Goal: Information Seeking & Learning: Learn about a topic

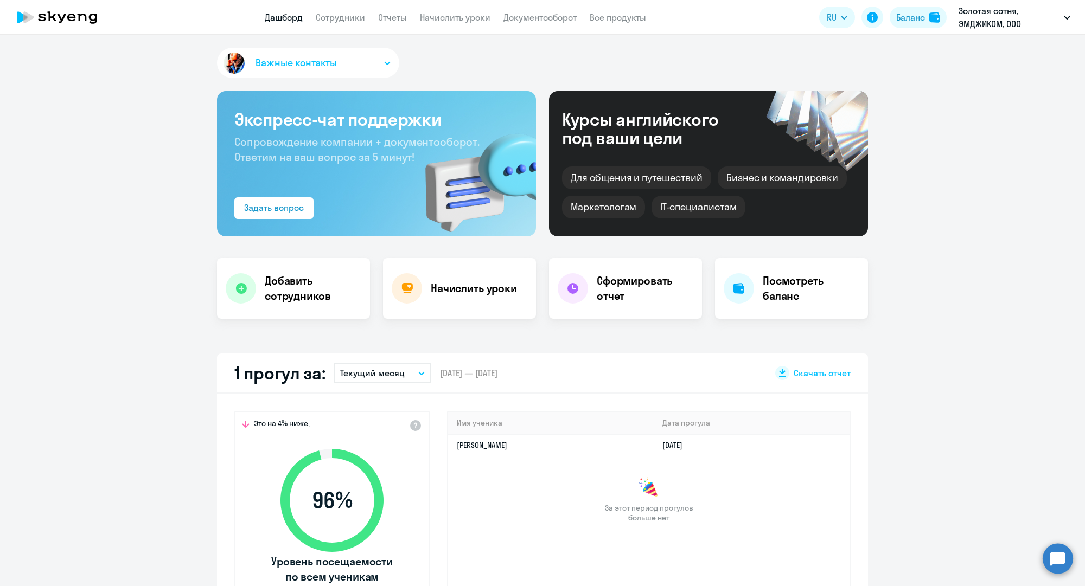
select select "30"
drag, startPoint x: 0, startPoint y: 0, endPoint x: 340, endPoint y: 14, distance: 339.9
click at [340, 14] on link "Сотрудники" at bounding box center [340, 17] width 49 height 11
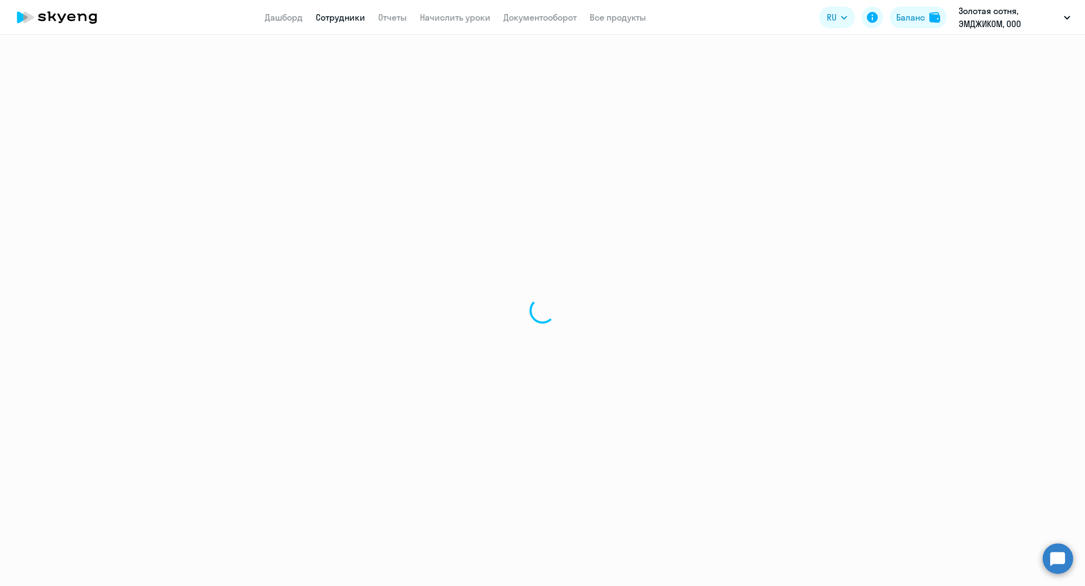
select select "30"
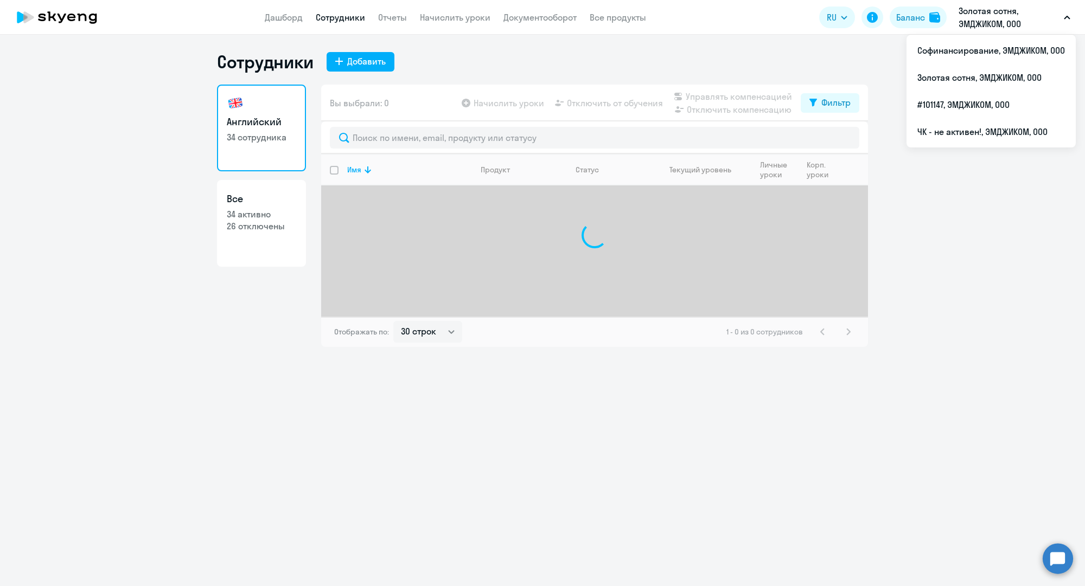
click at [978, 20] on p "Золотая сотня, ЭМДЖИКОМ, ООО" at bounding box center [1009, 17] width 101 height 26
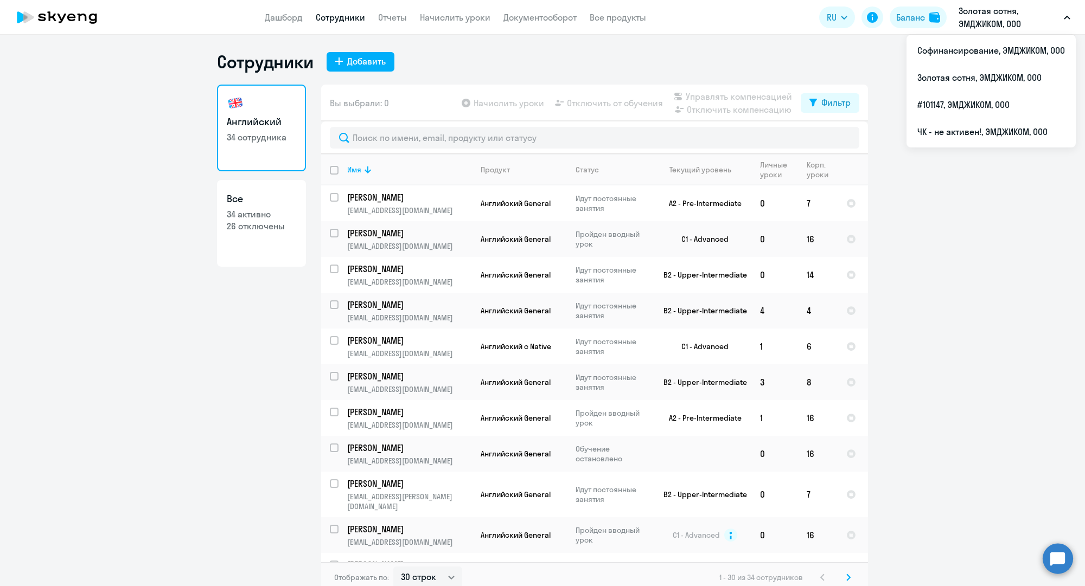
click at [968, 27] on p "Золотая сотня, ЭМДЖИКОМ, ООО" at bounding box center [1009, 17] width 101 height 26
click at [935, 109] on li "#101147, ЭМДЖИКОМ, ООО" at bounding box center [991, 104] width 169 height 27
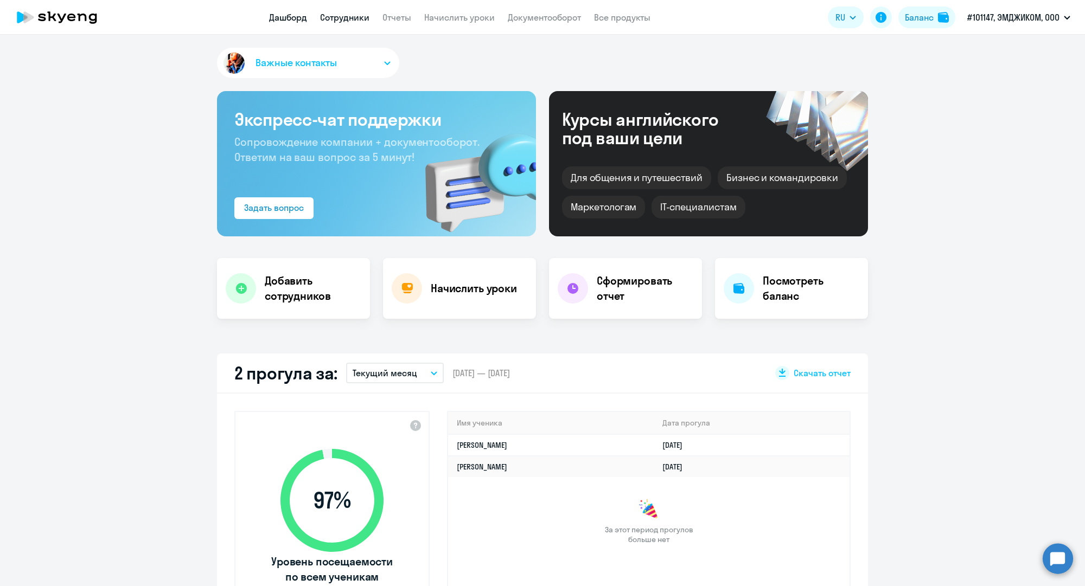
click at [359, 19] on link "Сотрудники" at bounding box center [344, 17] width 49 height 11
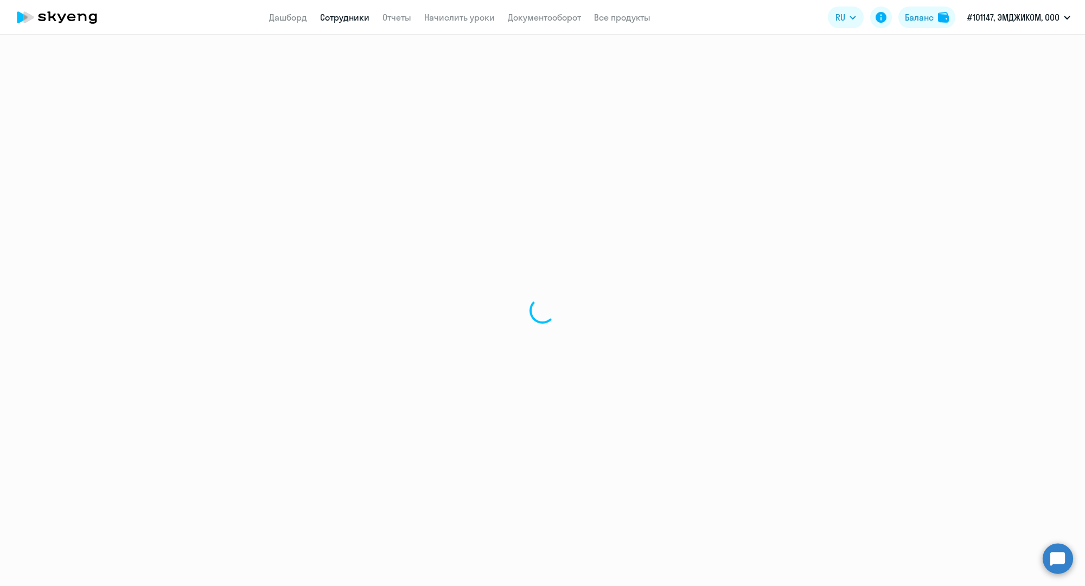
select select "30"
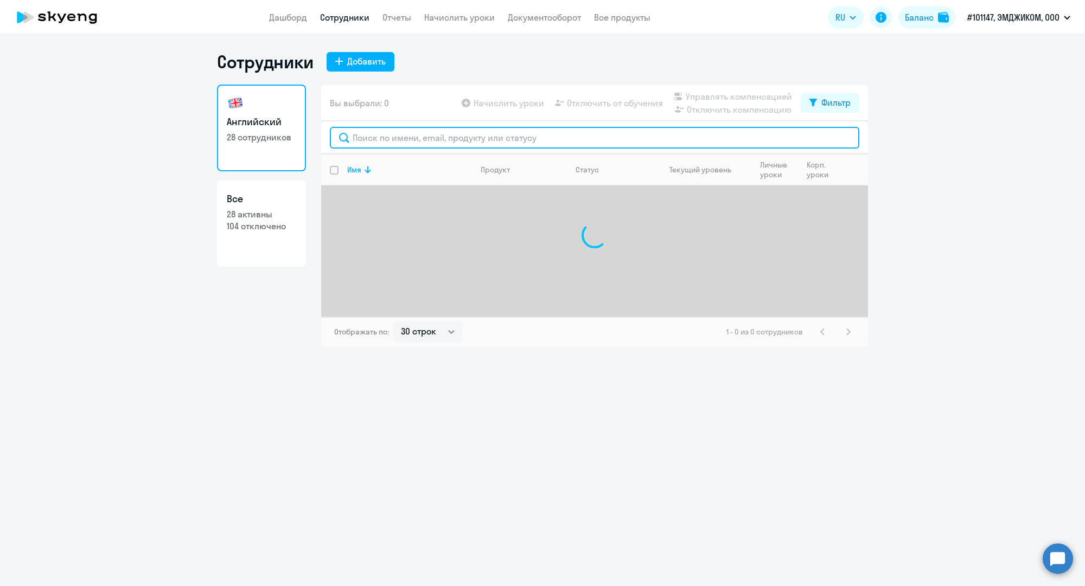
click at [381, 136] on input "text" at bounding box center [595, 138] width 530 height 22
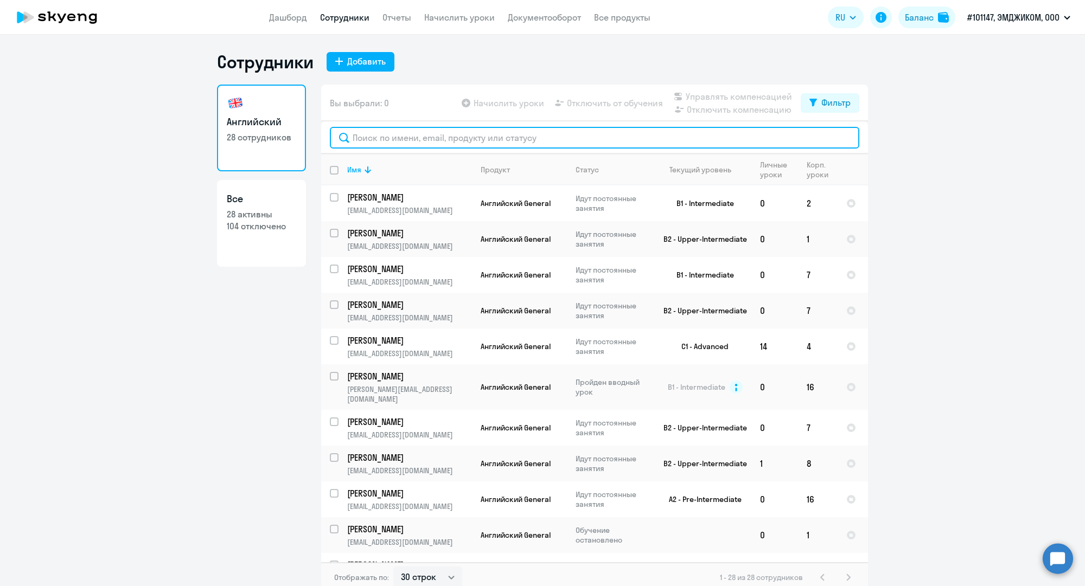
click at [381, 136] on input "text" at bounding box center [595, 138] width 530 height 22
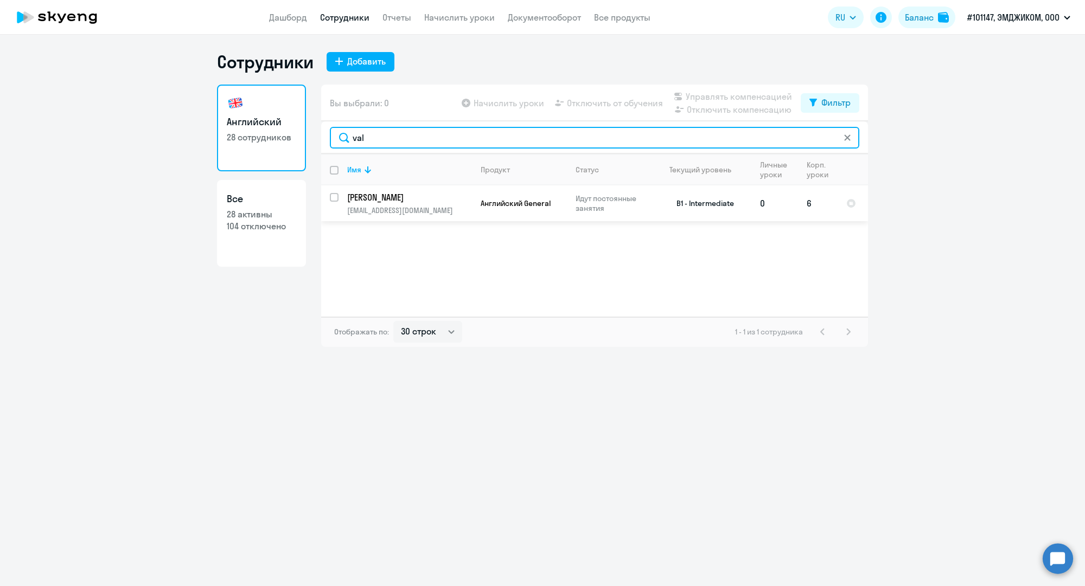
type input "val"
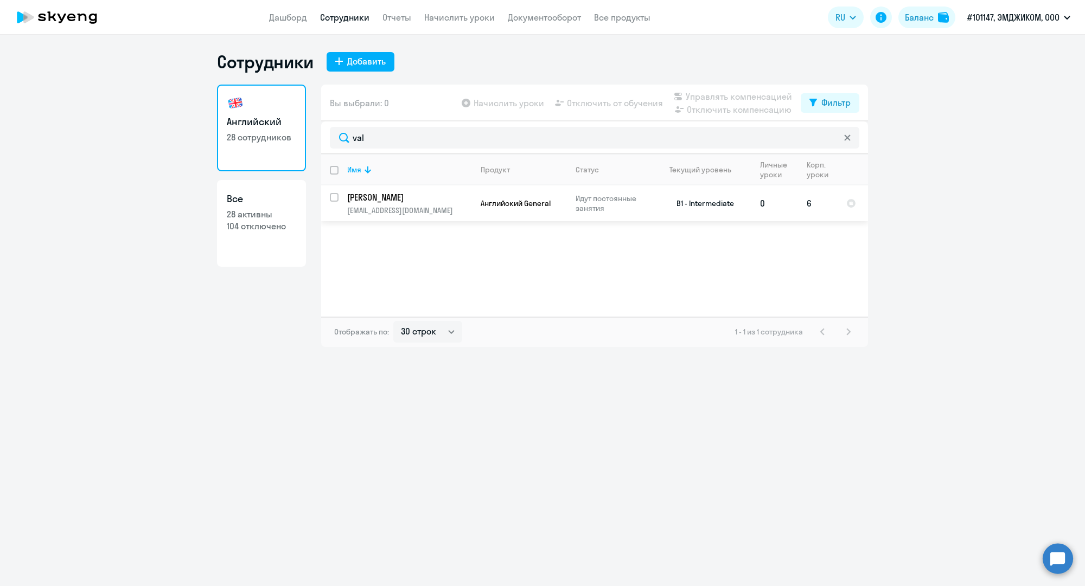
click at [687, 200] on td "B1 - Intermediate" at bounding box center [701, 204] width 101 height 36
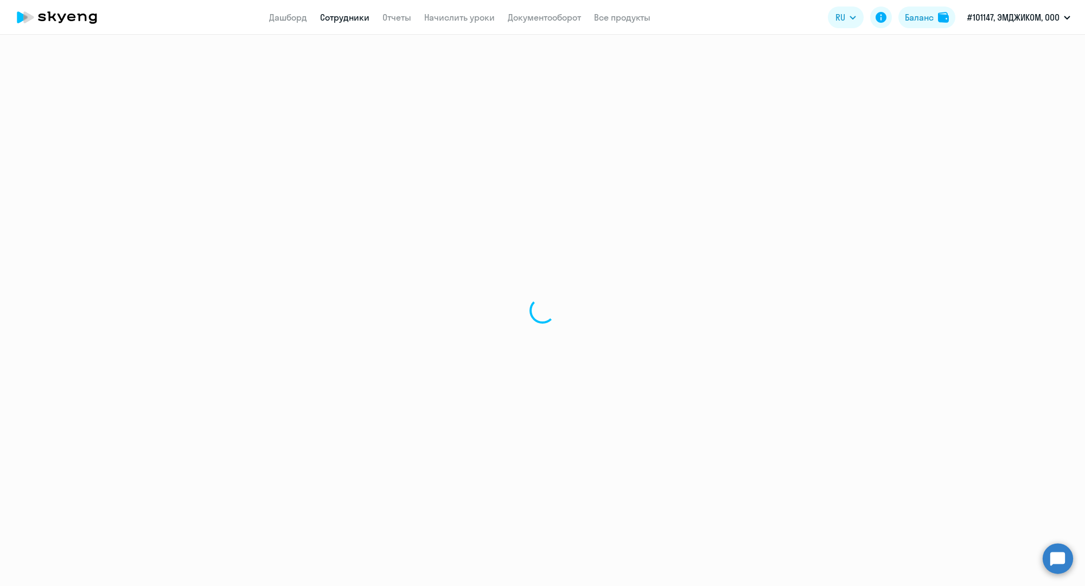
select select "english"
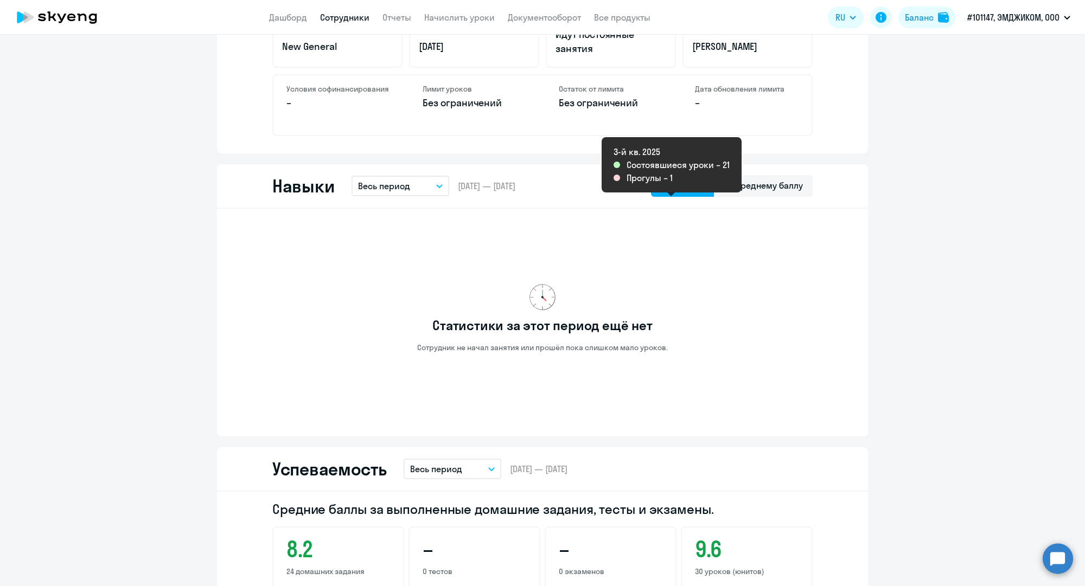
scroll to position [320, 0]
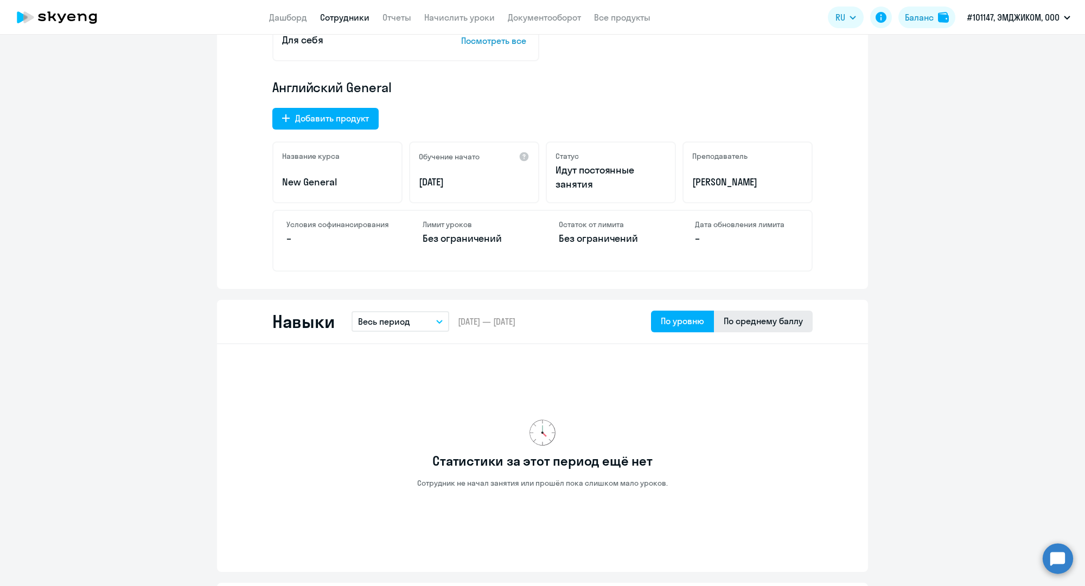
click at [770, 323] on div "По среднему баллу" at bounding box center [763, 321] width 79 height 13
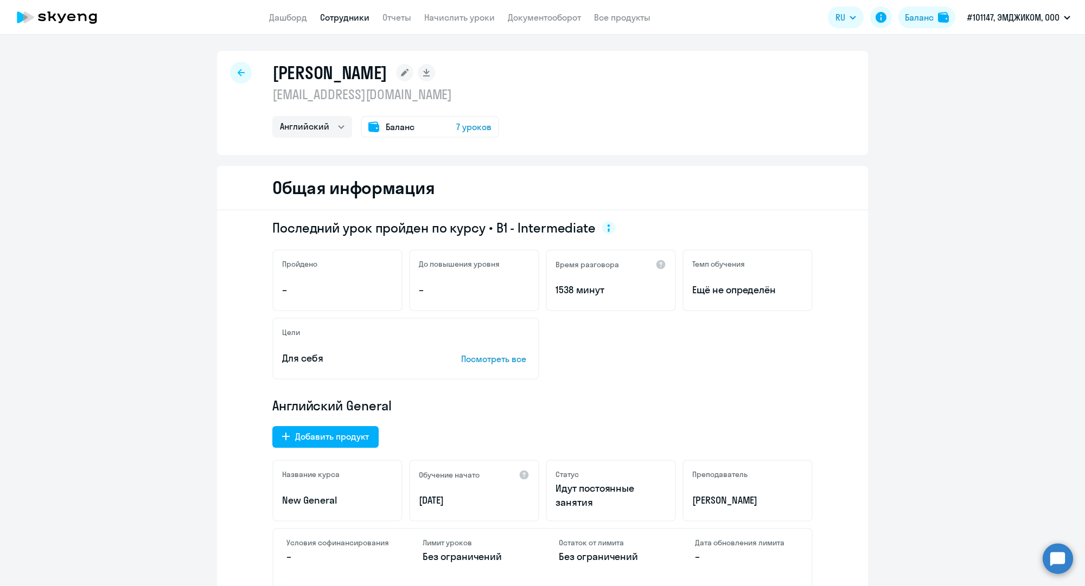
scroll to position [0, 0]
click at [283, 17] on link "Дашборд" at bounding box center [288, 17] width 38 height 11
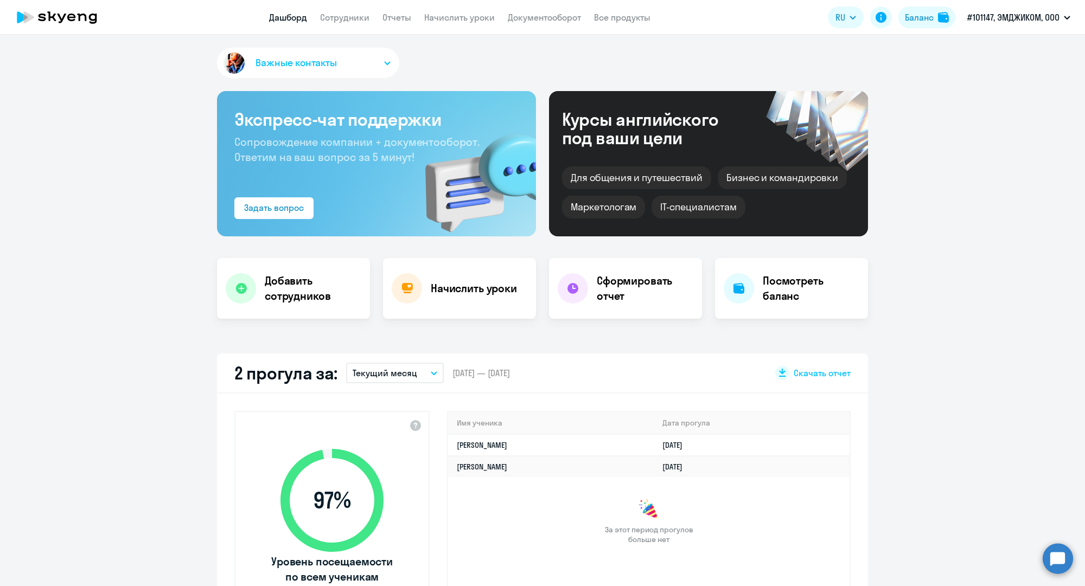
select select "30"
click at [979, 340] on div "Важные контакты Экспресс-чат поддержки Сопровождение компании + документооборот…" at bounding box center [542, 311] width 1085 height 552
click at [271, 18] on link "Дашборд" at bounding box center [288, 17] width 38 height 11
